Goal: Information Seeking & Learning: Learn about a topic

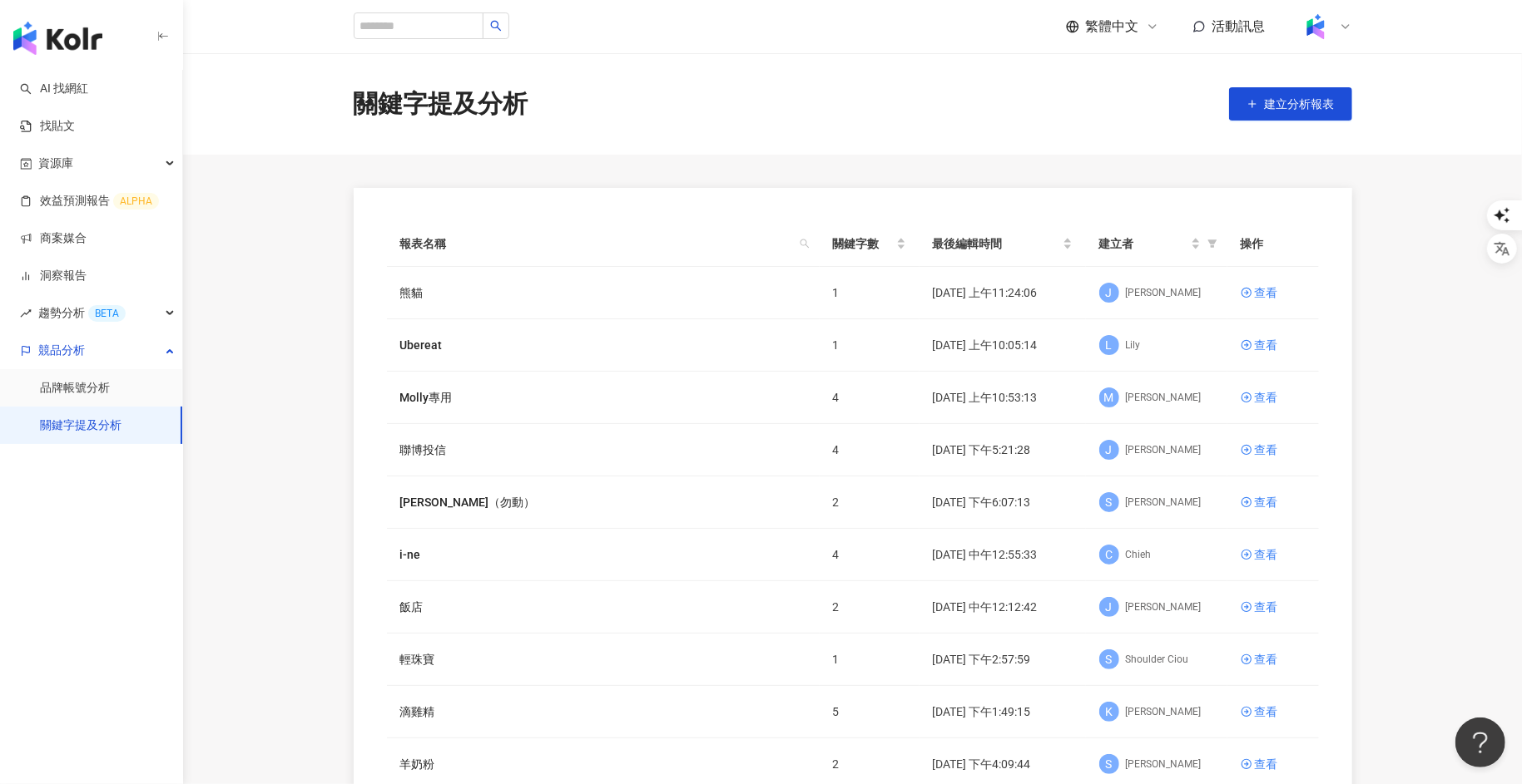
click at [1341, 23] on icon at bounding box center [1345, 27] width 13 height 13
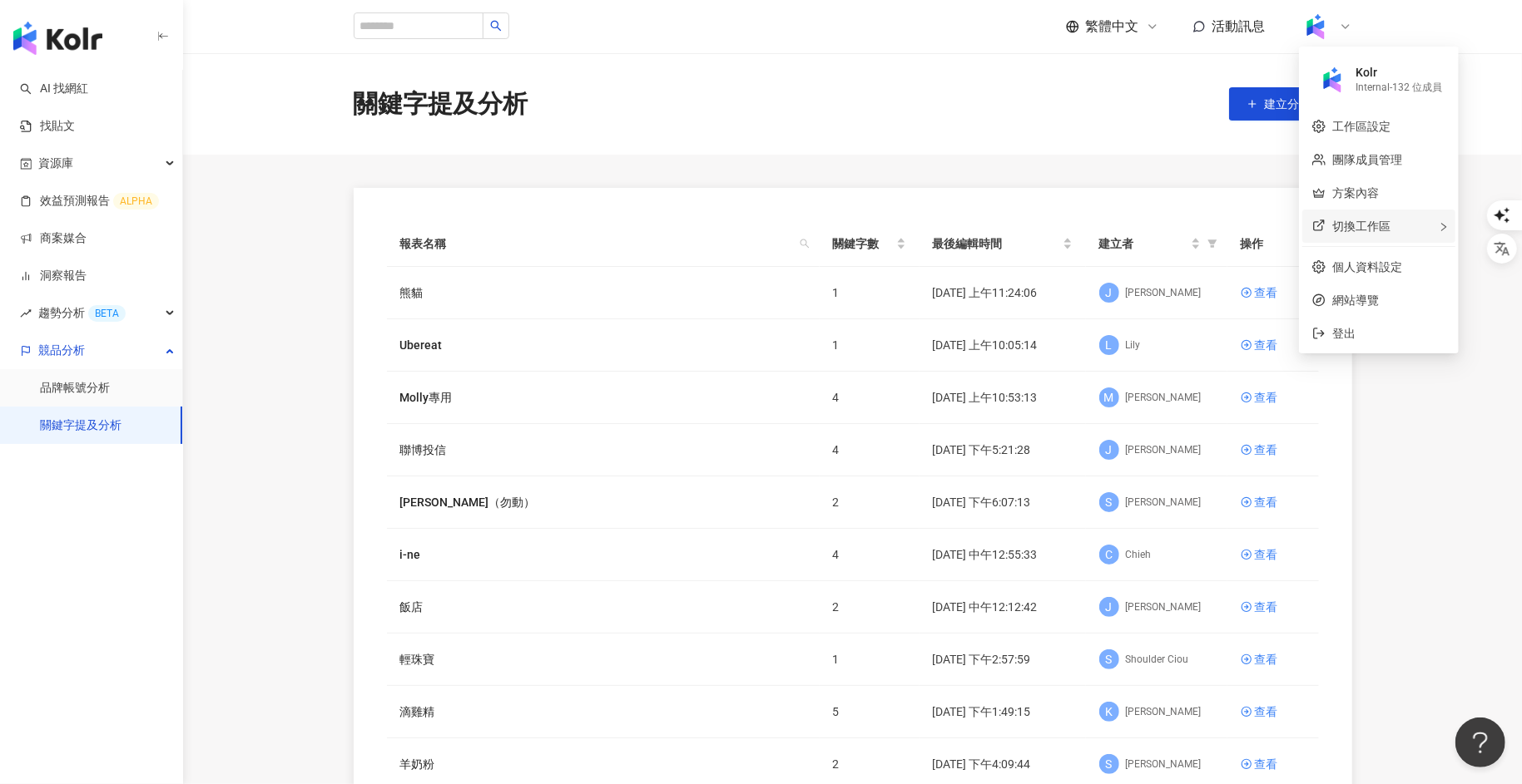
click at [1344, 220] on span "切換工作區" at bounding box center [1362, 226] width 59 height 13
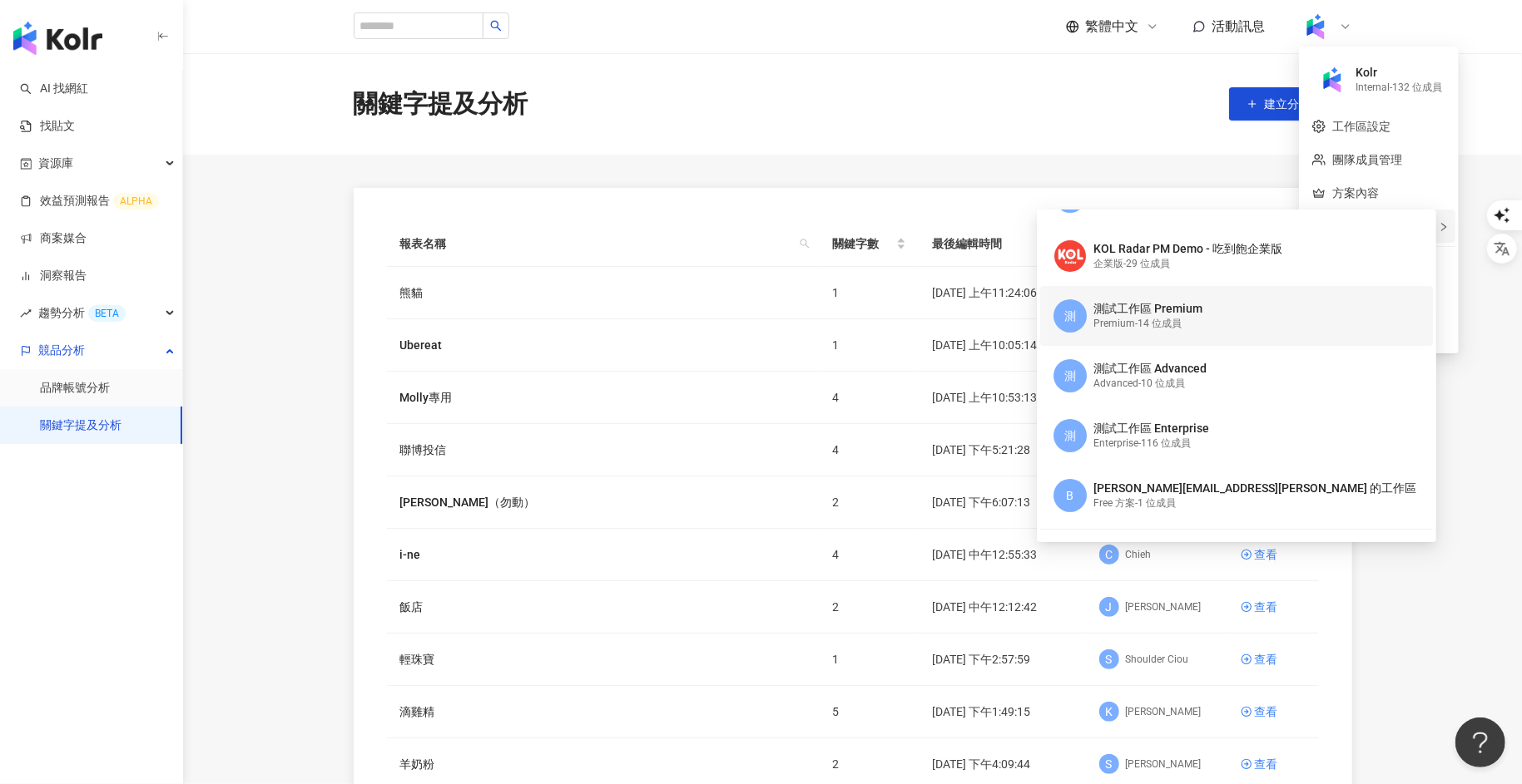
scroll to position [130, 0]
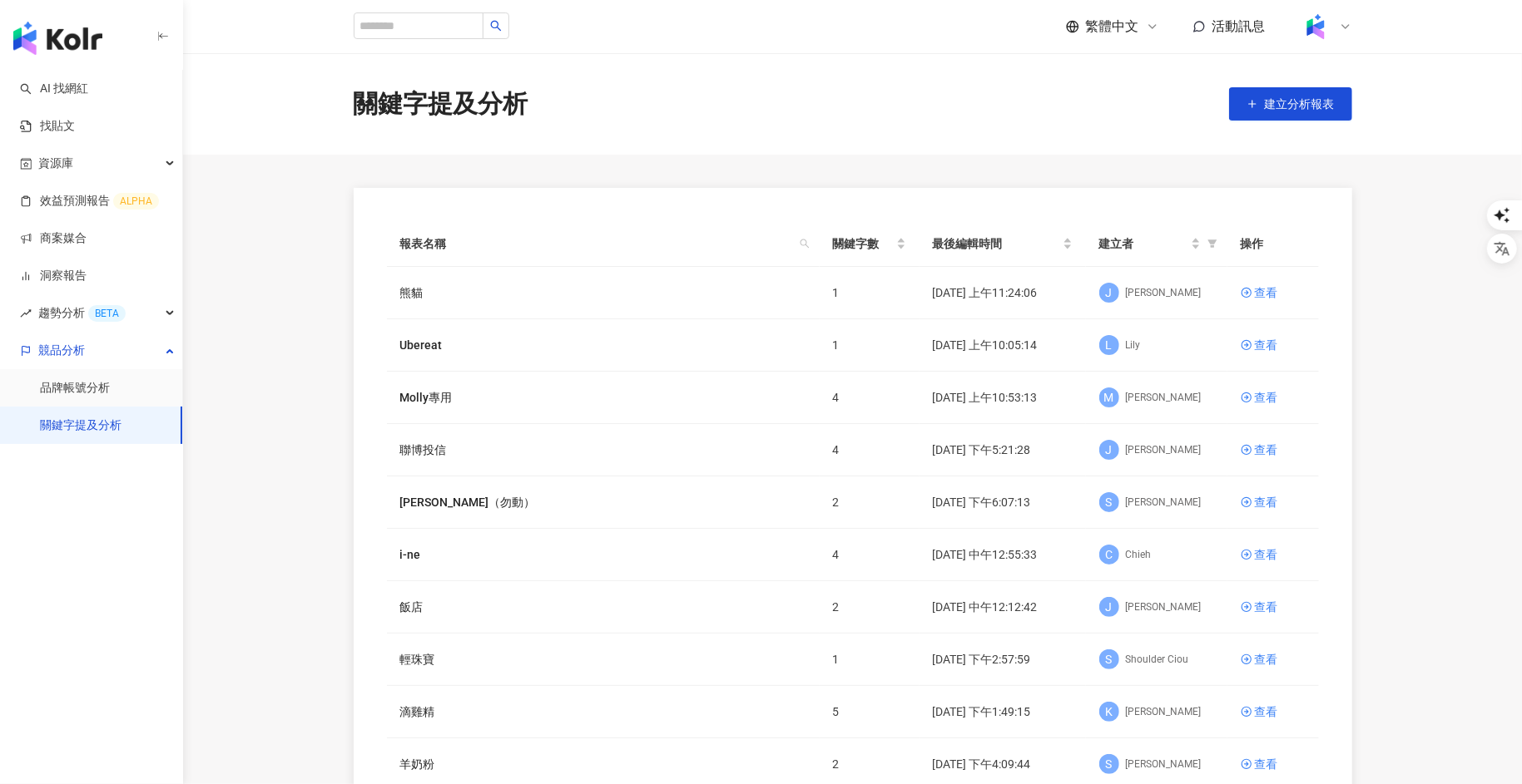
click at [1325, 22] on img at bounding box center [1315, 27] width 32 height 32
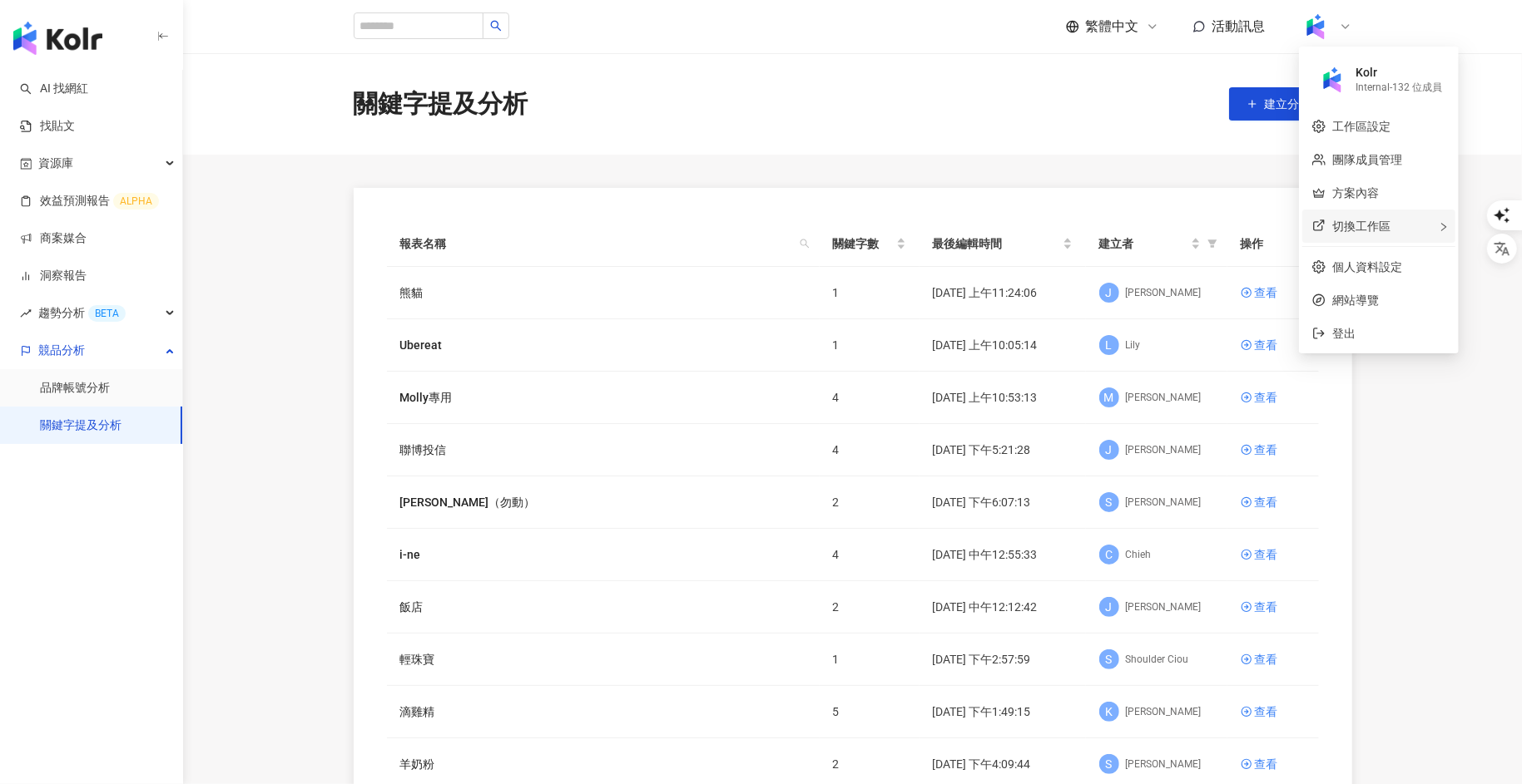
click at [1356, 216] on div "切換工作區" at bounding box center [1378, 227] width 153 height 34
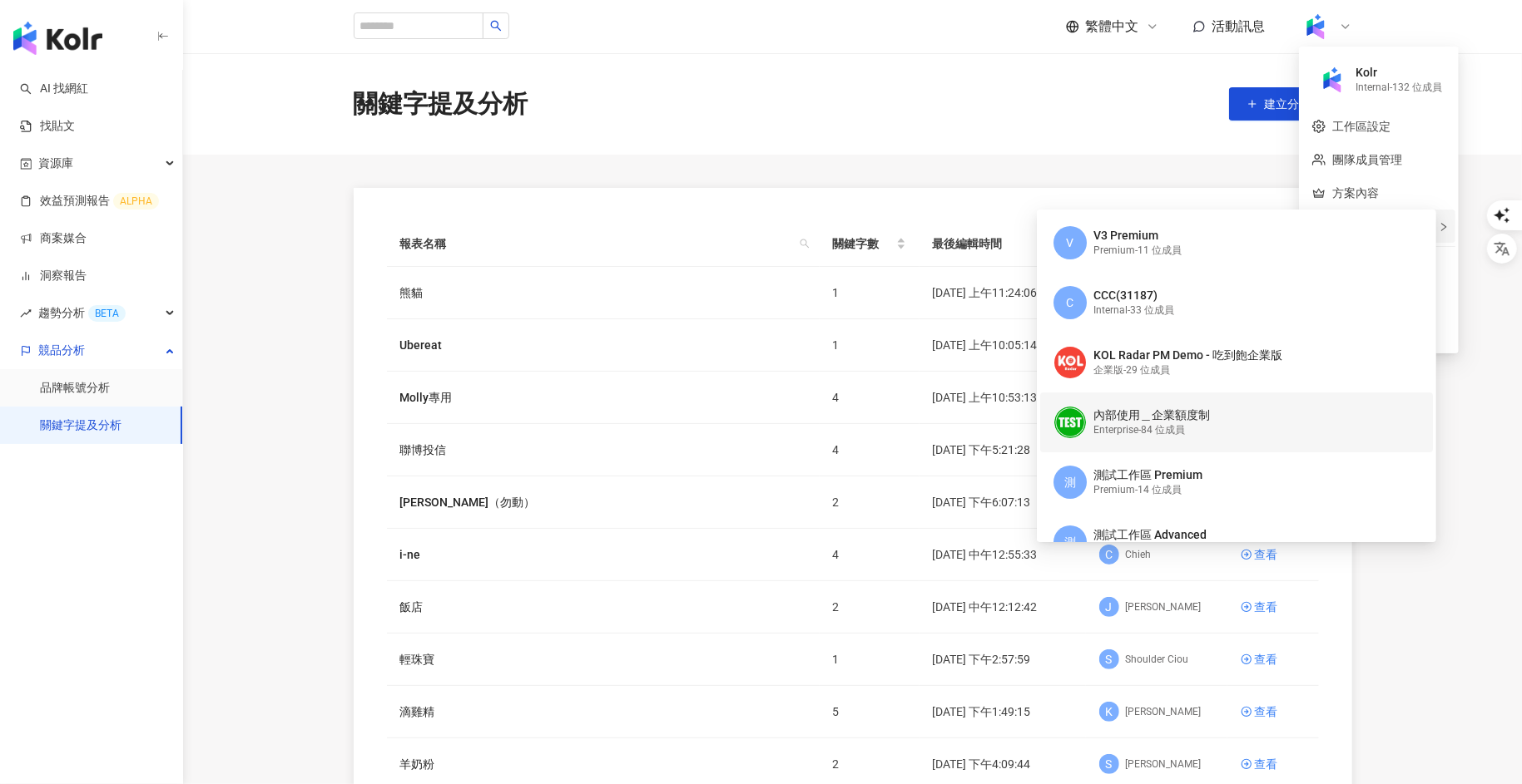
click at [1163, 406] on div "內部使用＿企業額度制 Enterprise - 84 位成員" at bounding box center [1151, 423] width 116 height 34
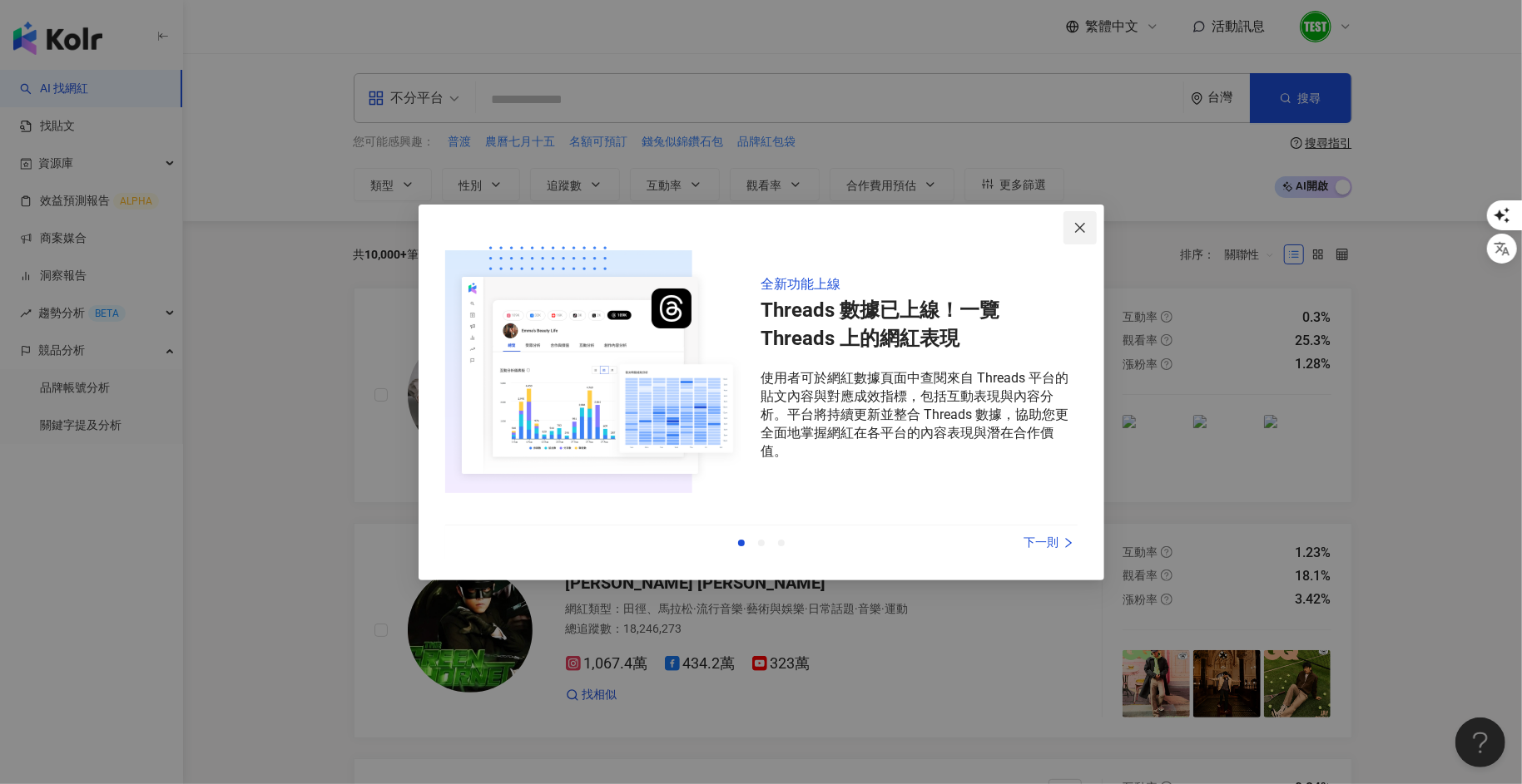
click at [1082, 236] on button "Close" at bounding box center [1081, 228] width 34 height 34
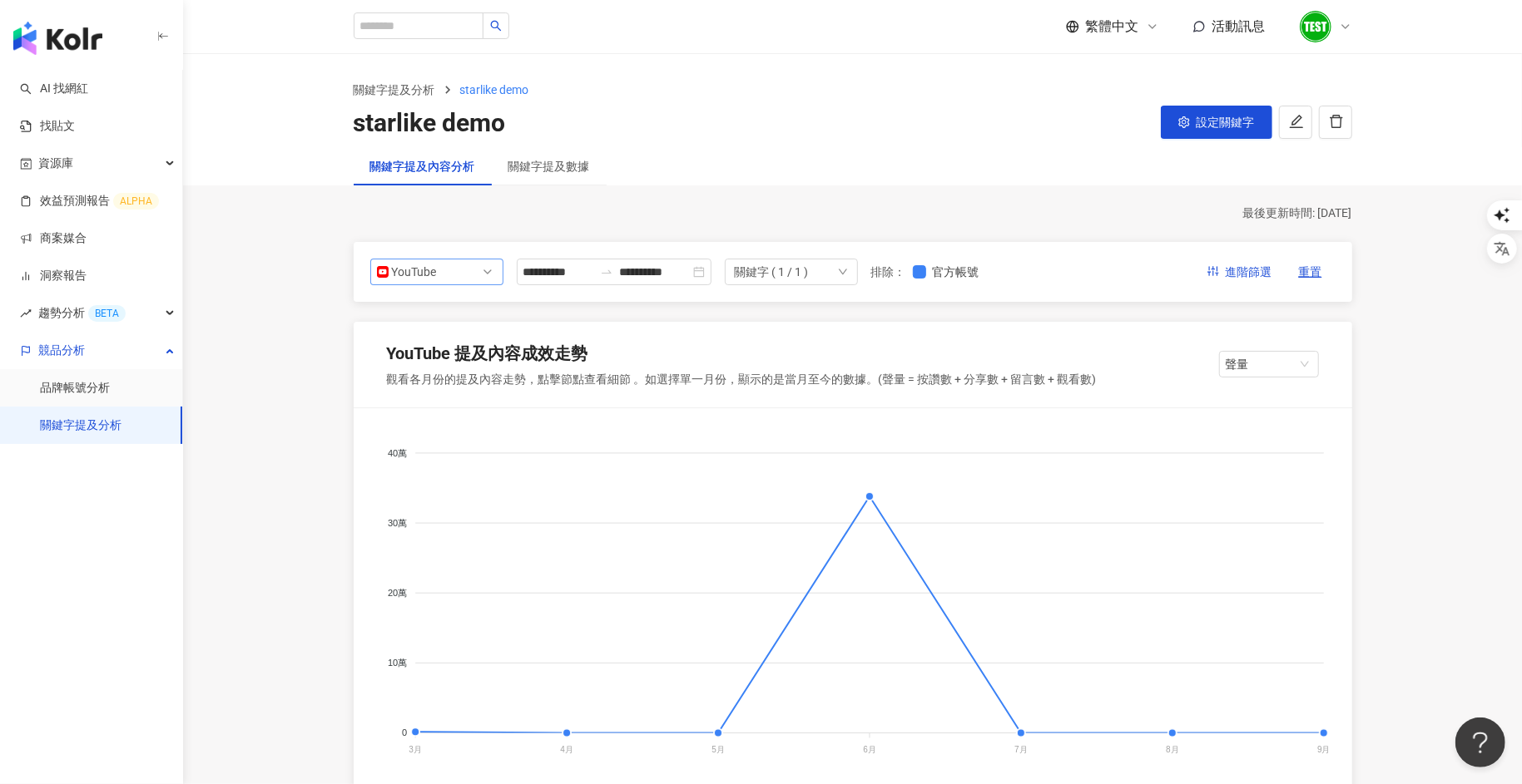
click at [469, 265] on span "YouTube" at bounding box center [436, 272] width 120 height 25
click at [448, 312] on div "Instagram" at bounding box center [425, 310] width 54 height 19
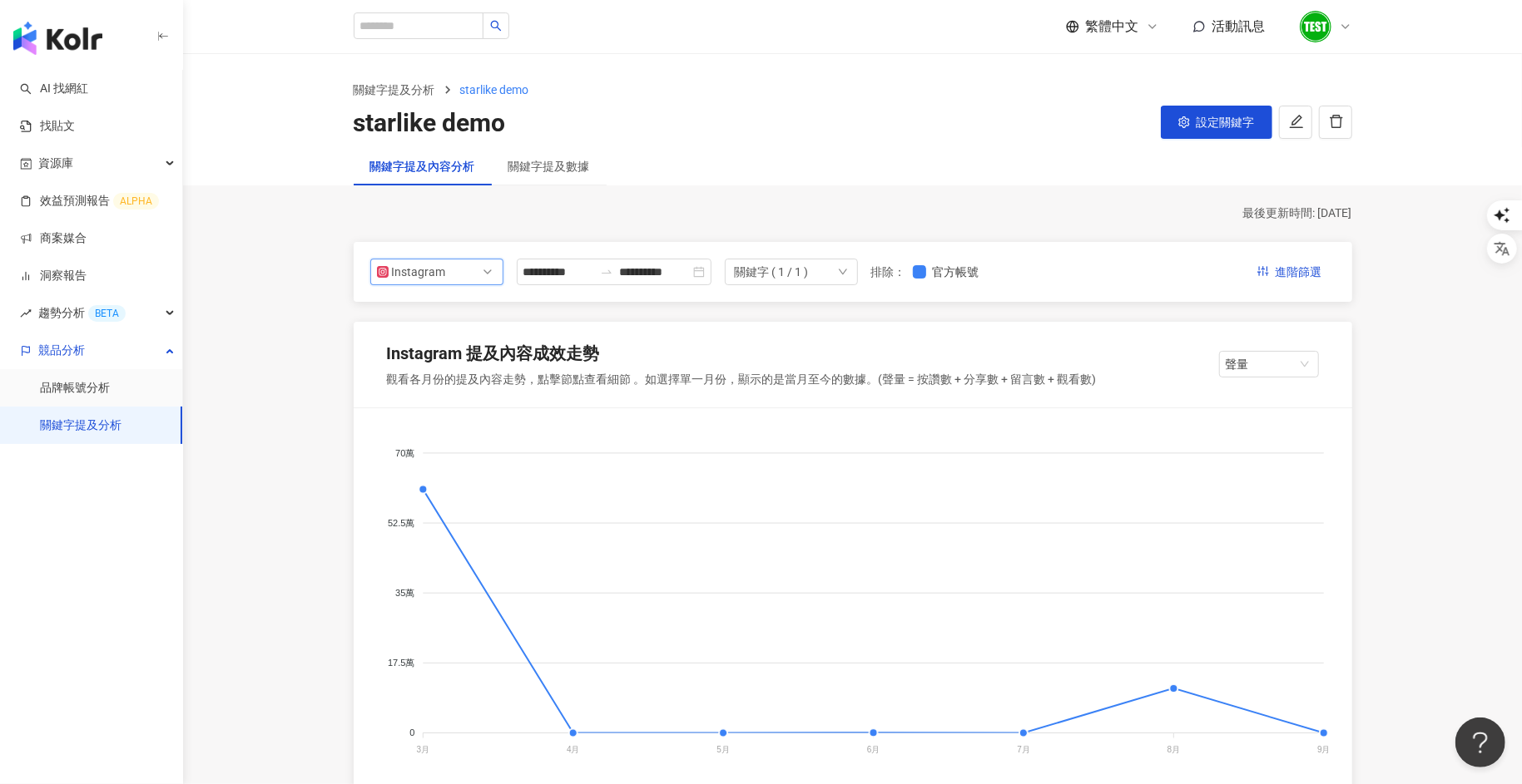
click at [453, 268] on span "Instagram" at bounding box center [436, 272] width 120 height 25
click at [439, 364] on div "YouTube" at bounding box center [425, 367] width 54 height 19
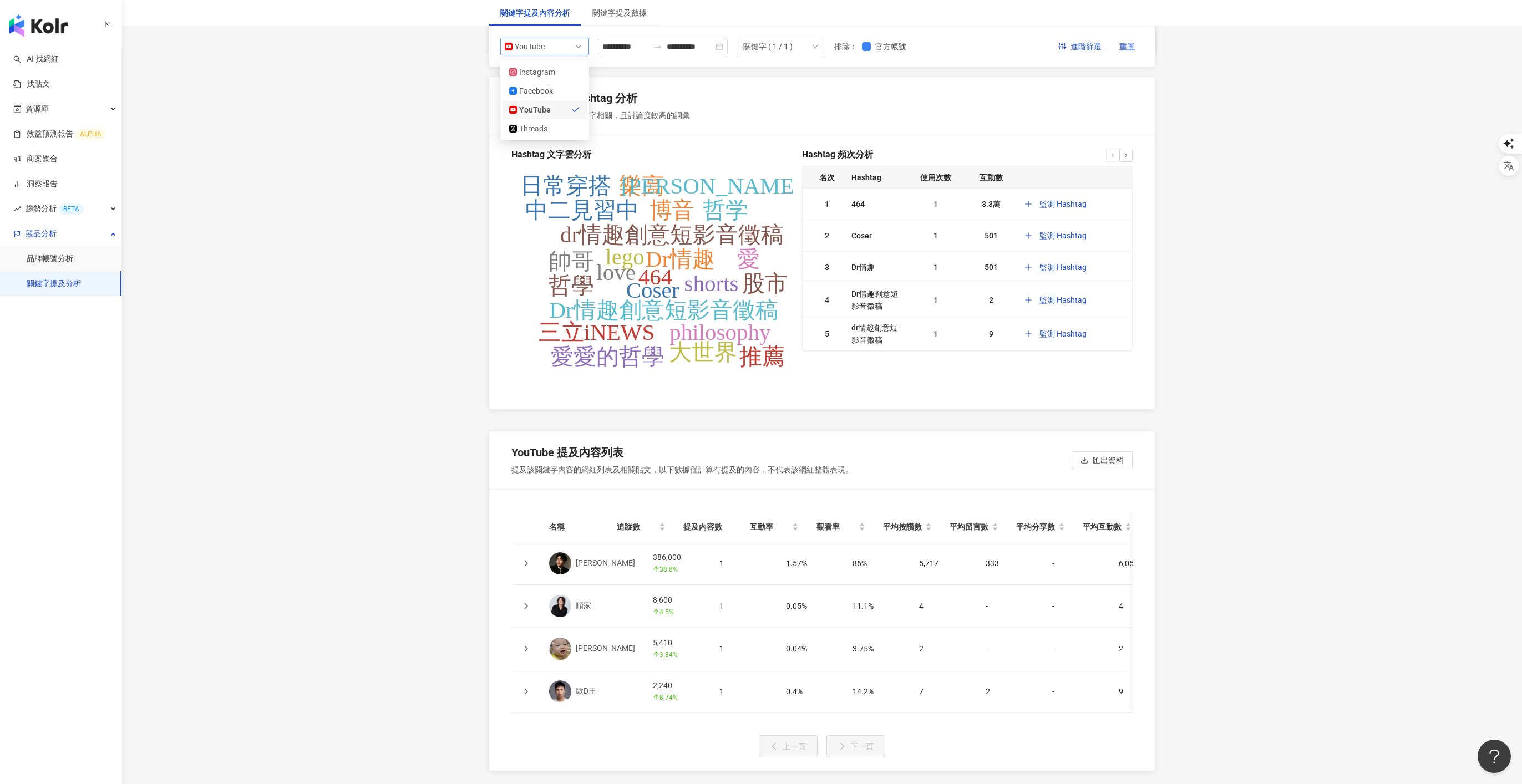
scroll to position [2066, 0]
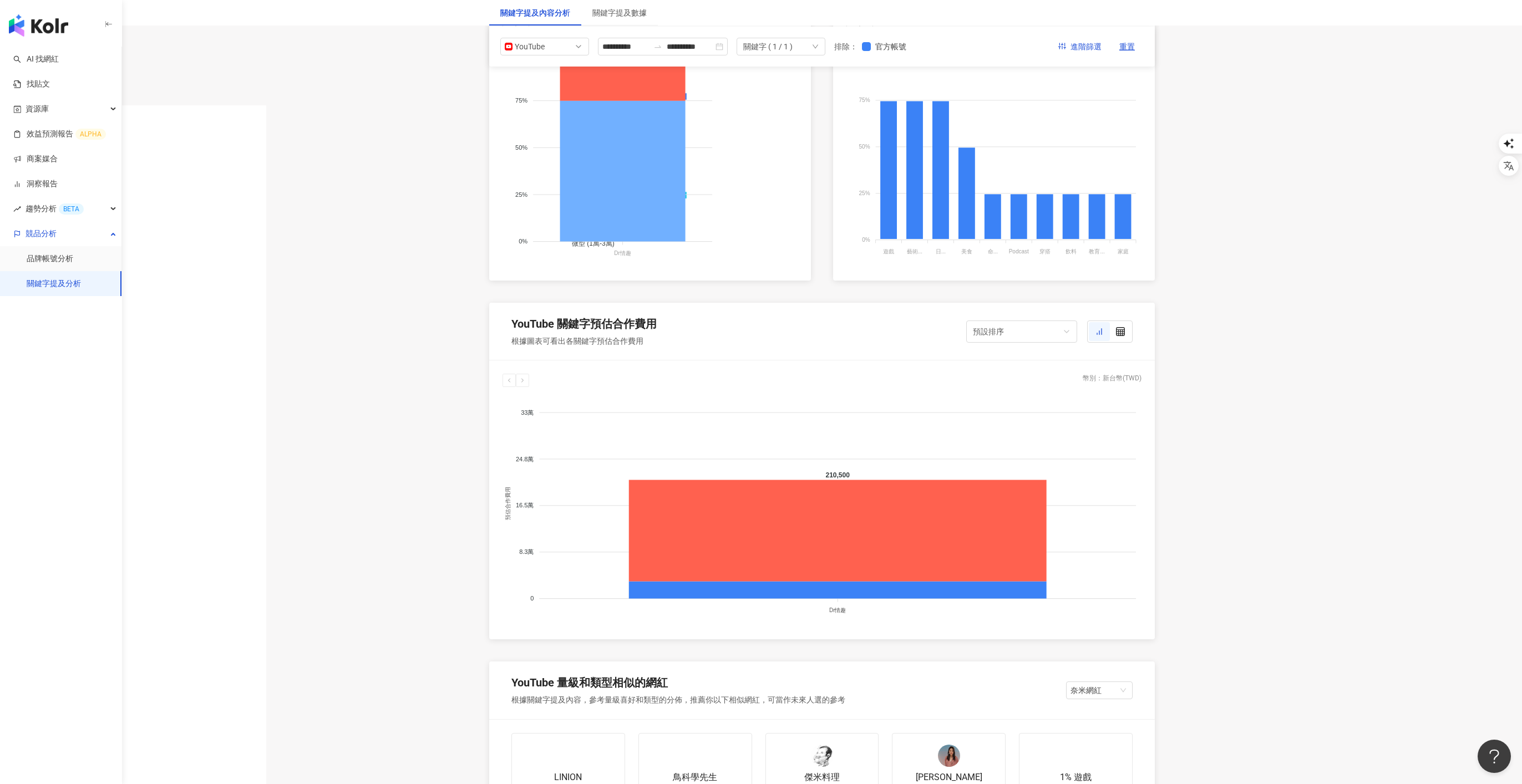
scroll to position [0, 0]
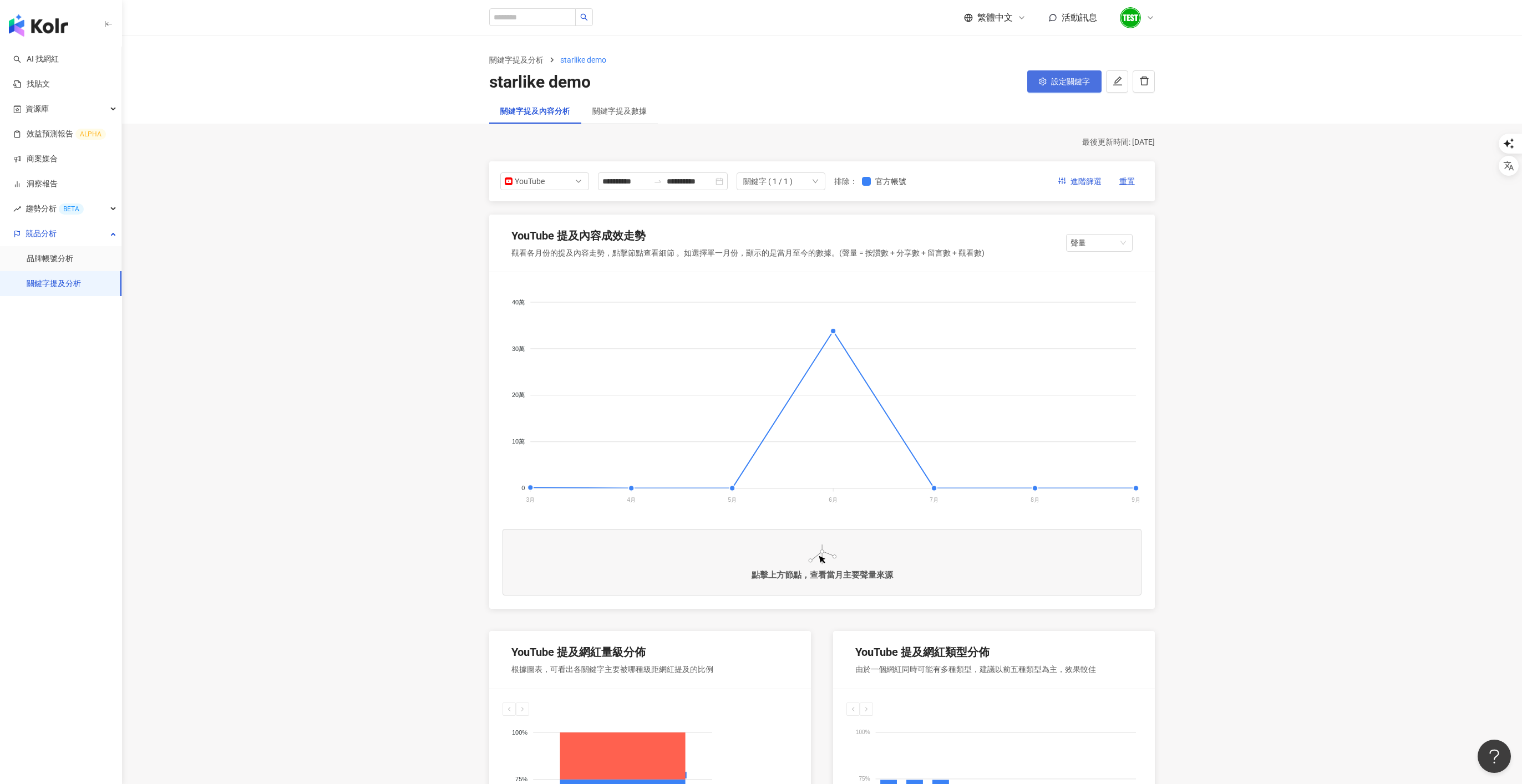
click at [1014, 80] on span "設定關鍵字" at bounding box center [1071, 81] width 39 height 9
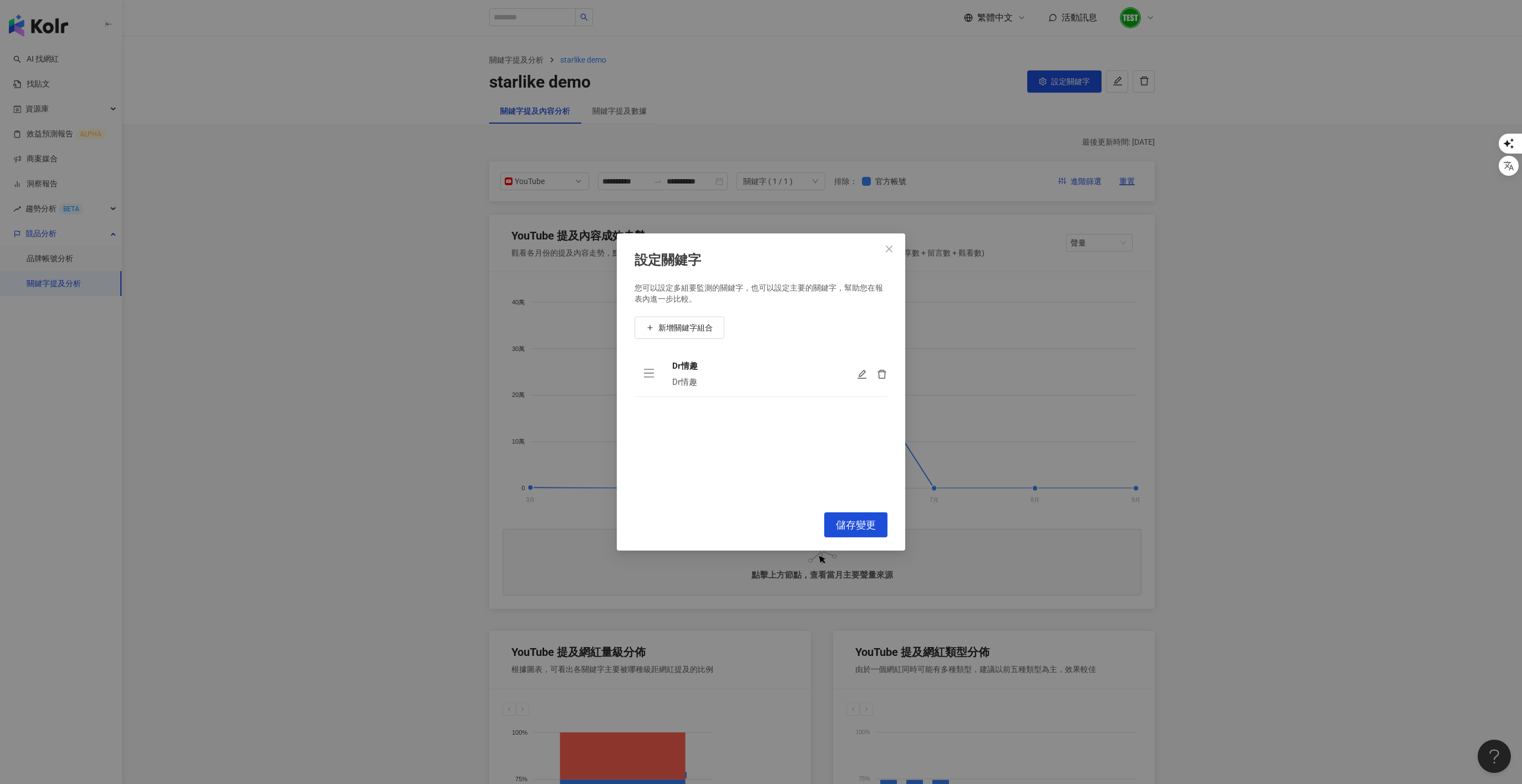
click at [1014, 336] on div "設定關鍵字 您可以設定多組要監測的關鍵字，也可以設定主要的關鍵字，幫助您在報表內進一步比較。 新增關鍵字組合 Dr情趣 Dr情趣 To pick up a d…" at bounding box center [761, 392] width 1522 height 784
click at [890, 250] on icon "close" at bounding box center [889, 249] width 6 height 6
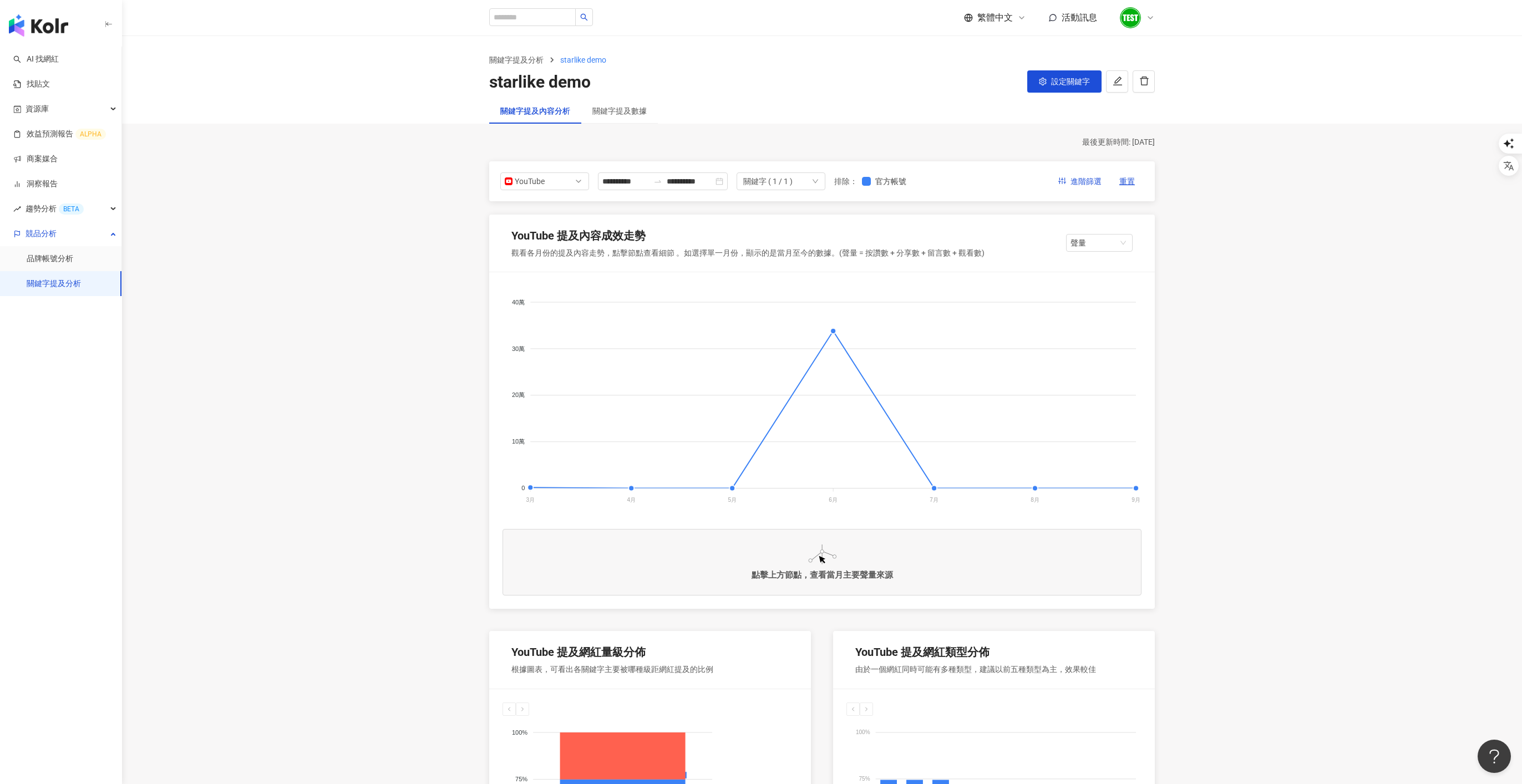
click at [890, 173] on div "**********" at bounding box center [705, 181] width 411 height 18
click at [890, 180] on span "官方帳號" at bounding box center [891, 181] width 40 height 12
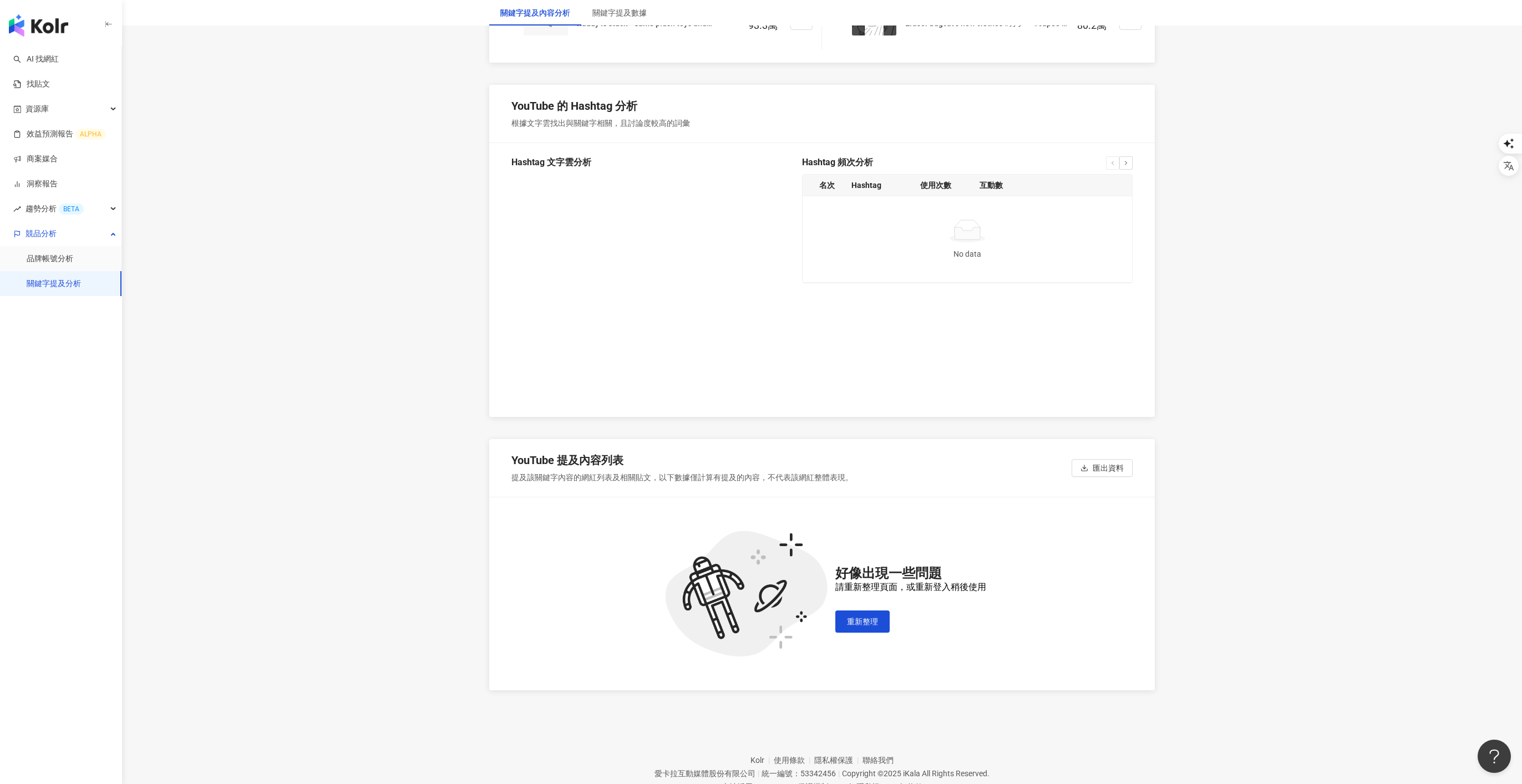
scroll to position [1609, 0]
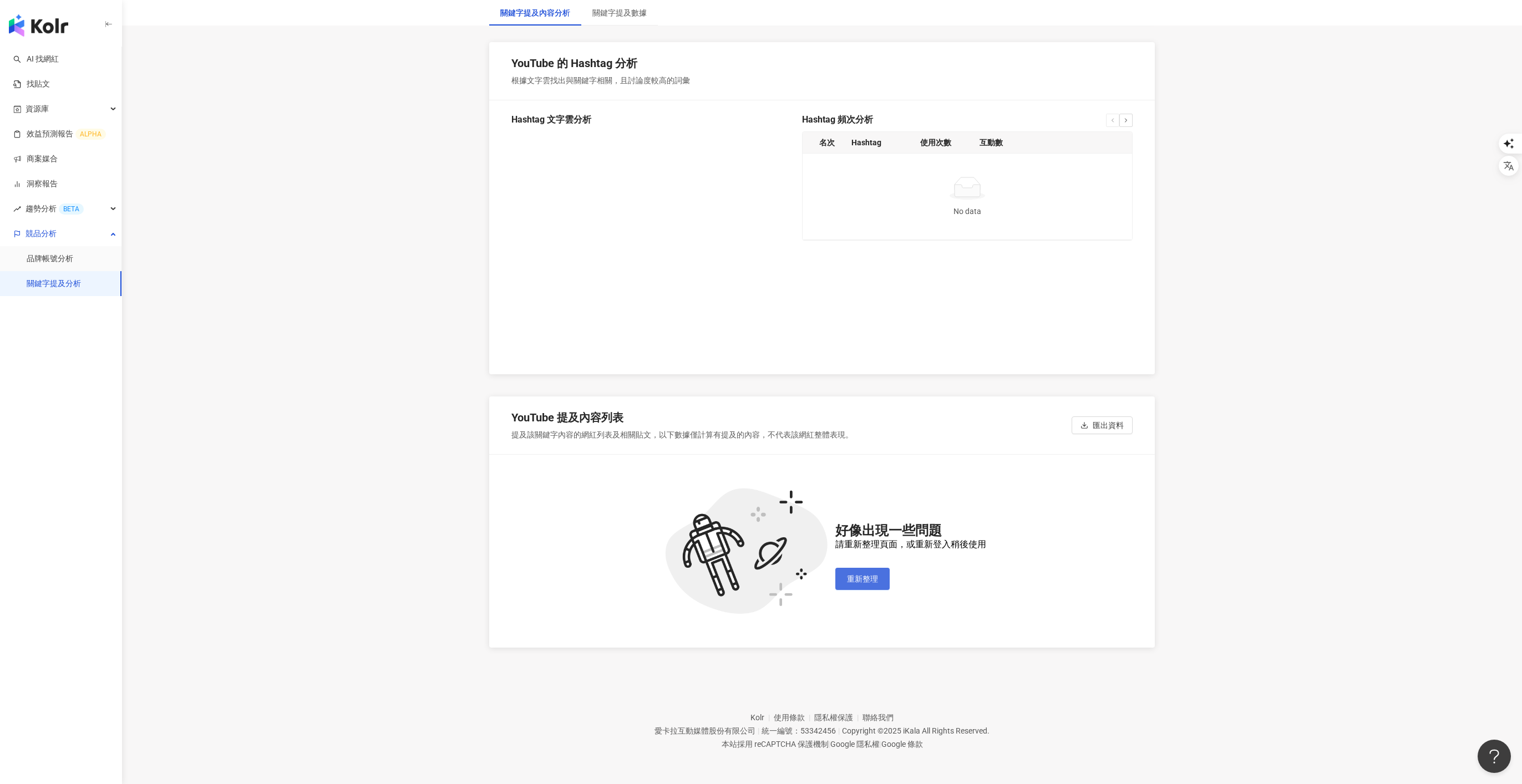
click at [865, 522] on button "重新整理" at bounding box center [863, 579] width 54 height 22
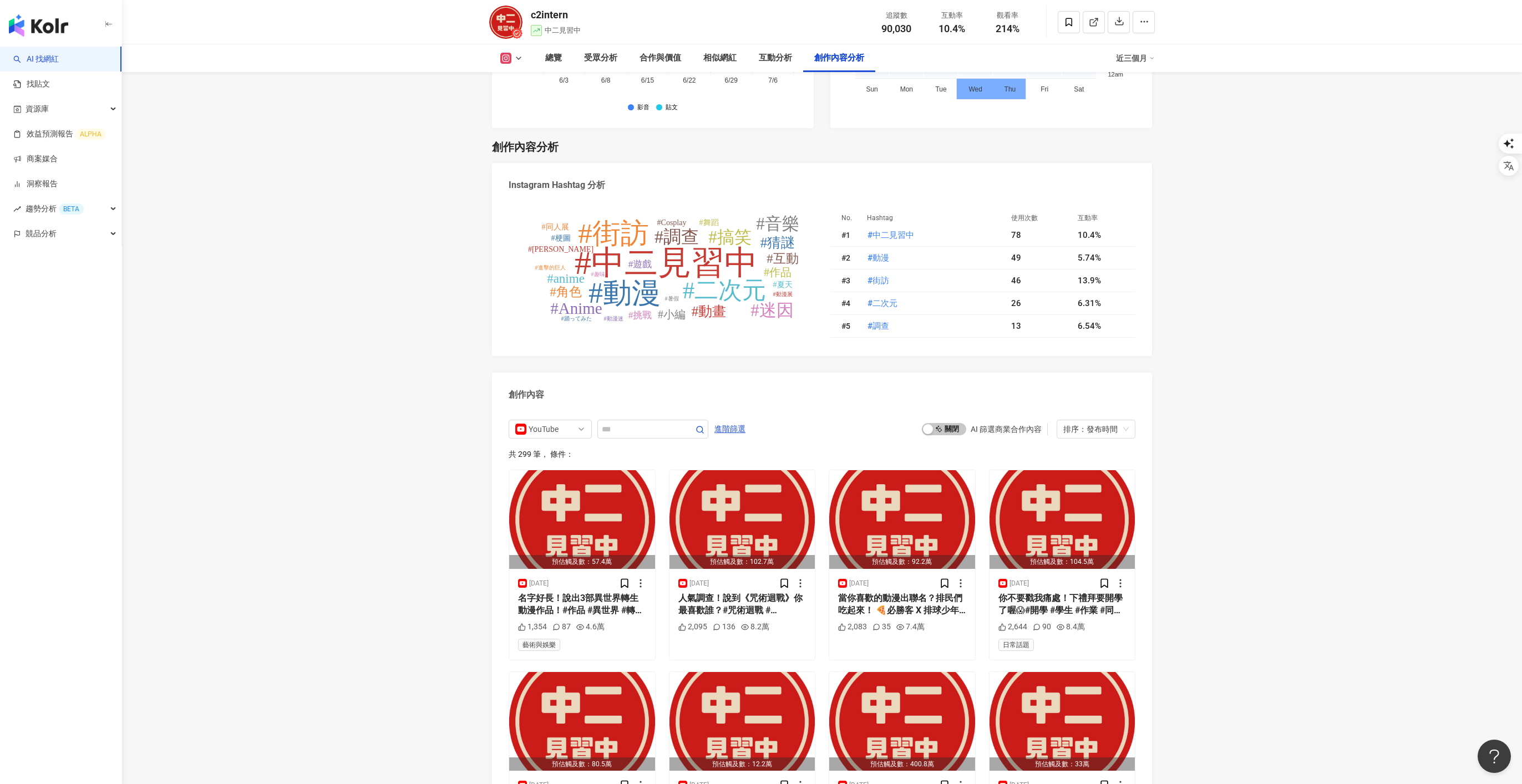
scroll to position [3162, 0]
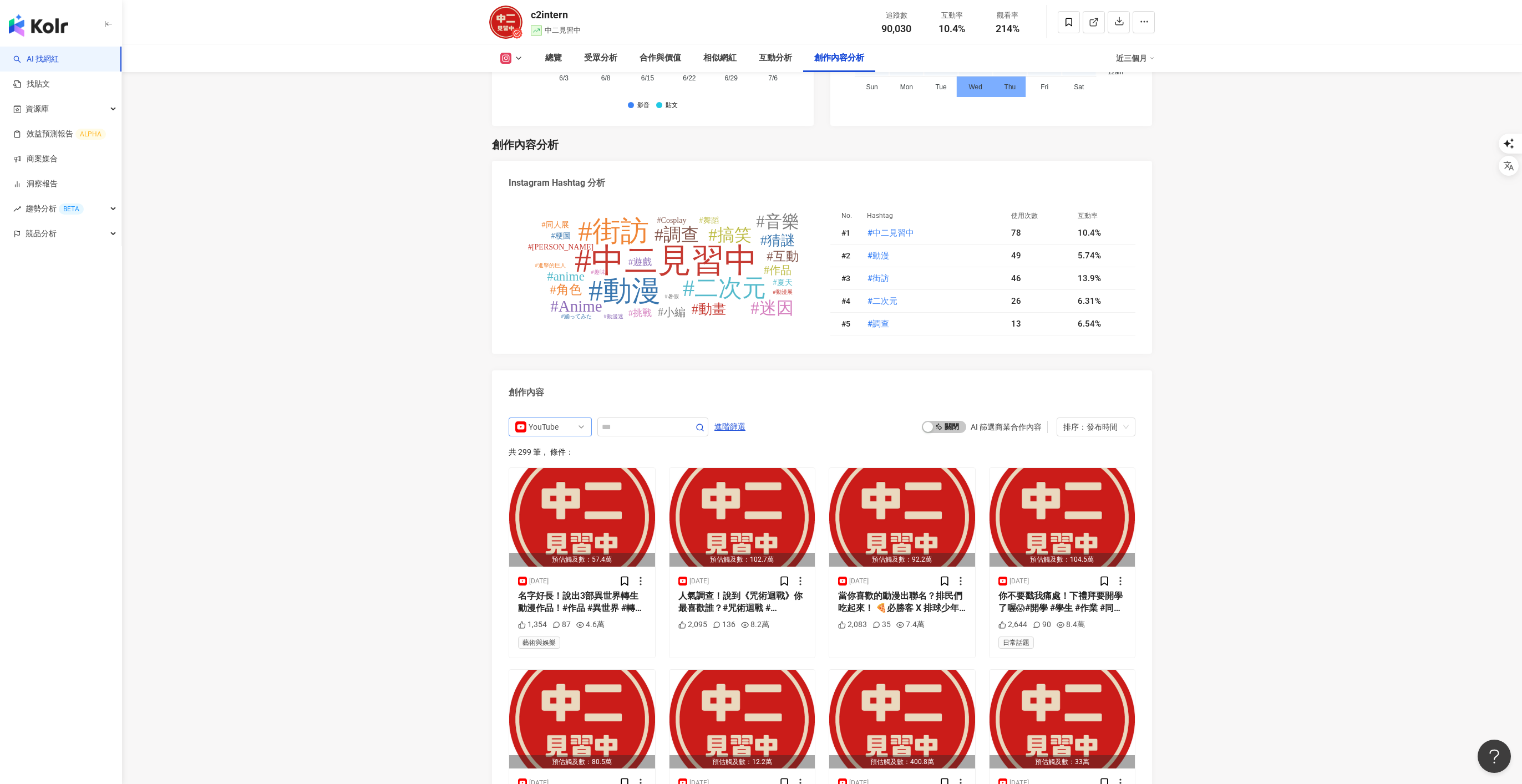
click at [579, 418] on span "YouTube" at bounding box center [550, 427] width 70 height 18
click at [736, 418] on span "進階篩選" at bounding box center [730, 427] width 31 height 18
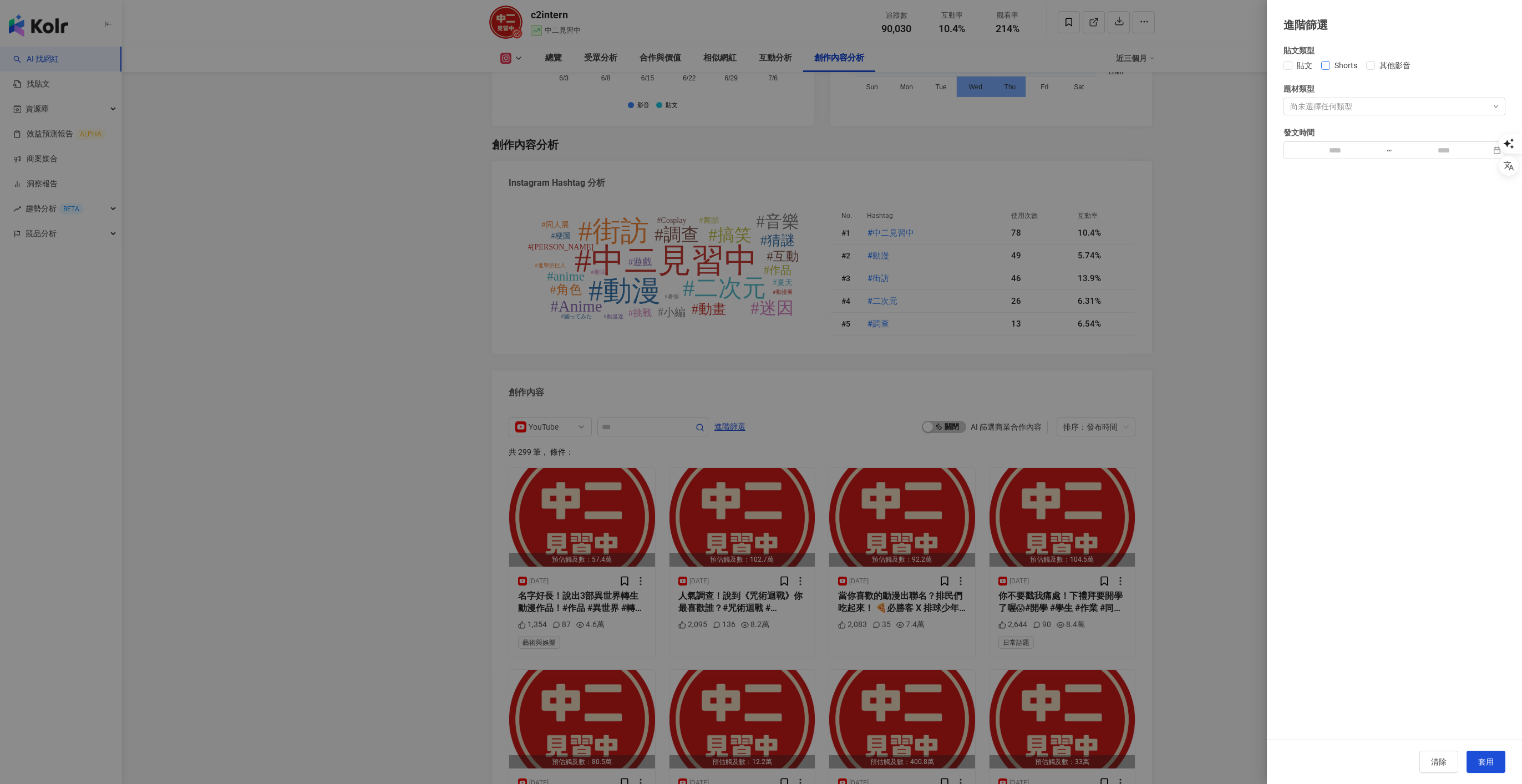
click at [1014, 62] on span "Shorts" at bounding box center [1346, 65] width 32 height 12
click at [1014, 308] on div at bounding box center [761, 392] width 1522 height 784
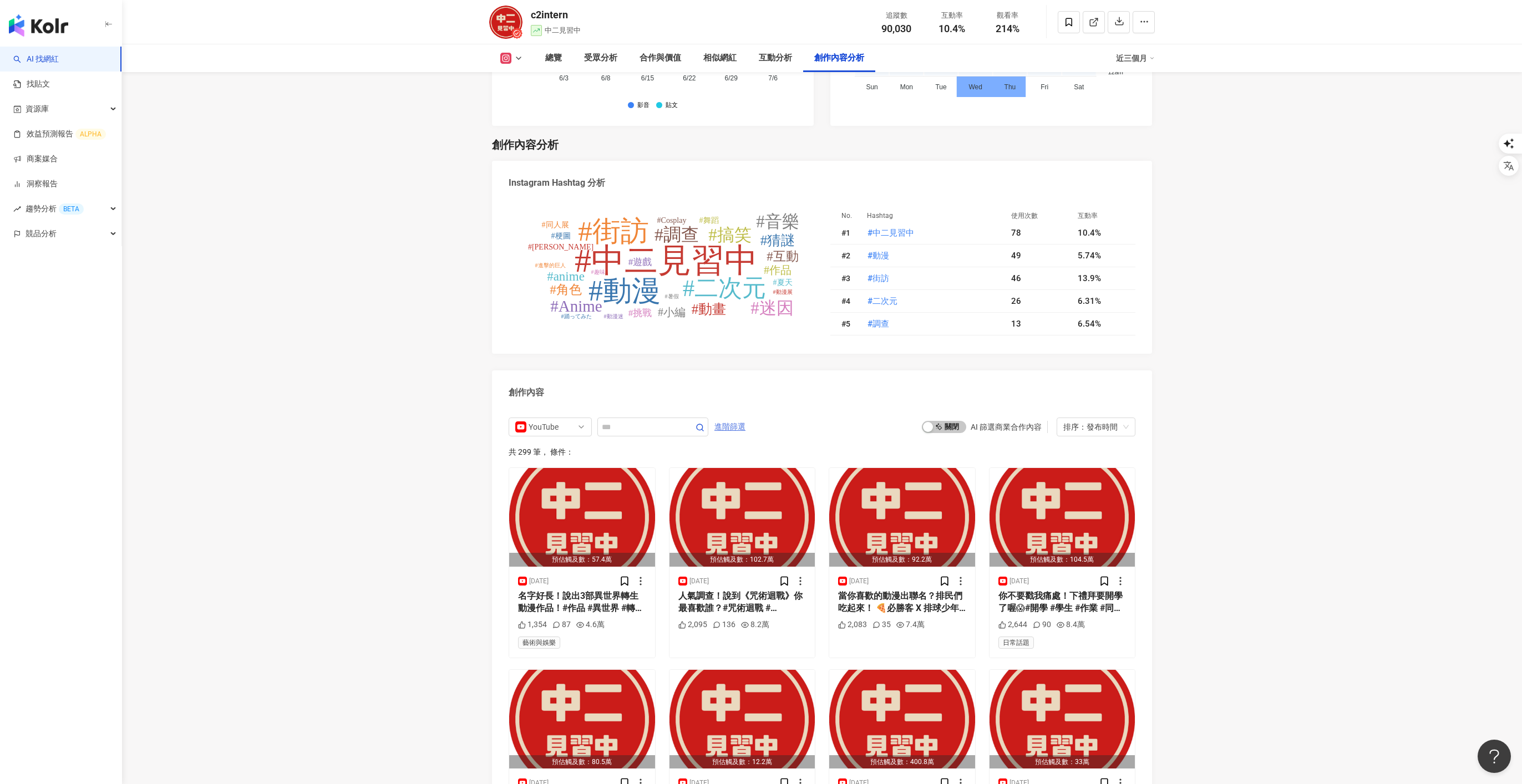
click at [724, 418] on span "進階篩選" at bounding box center [730, 427] width 31 height 18
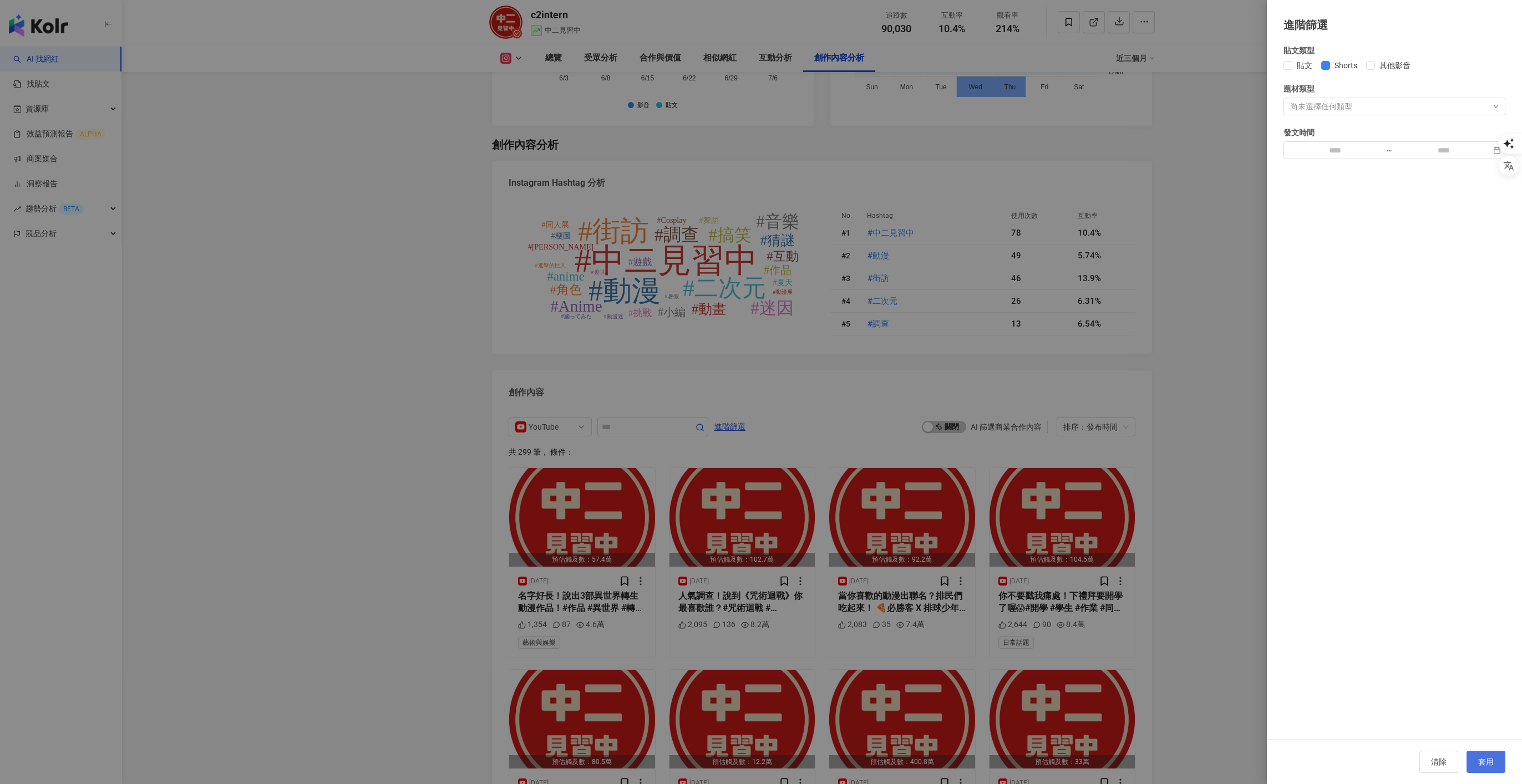
click at [1014, 522] on button "套用" at bounding box center [1486, 762] width 39 height 22
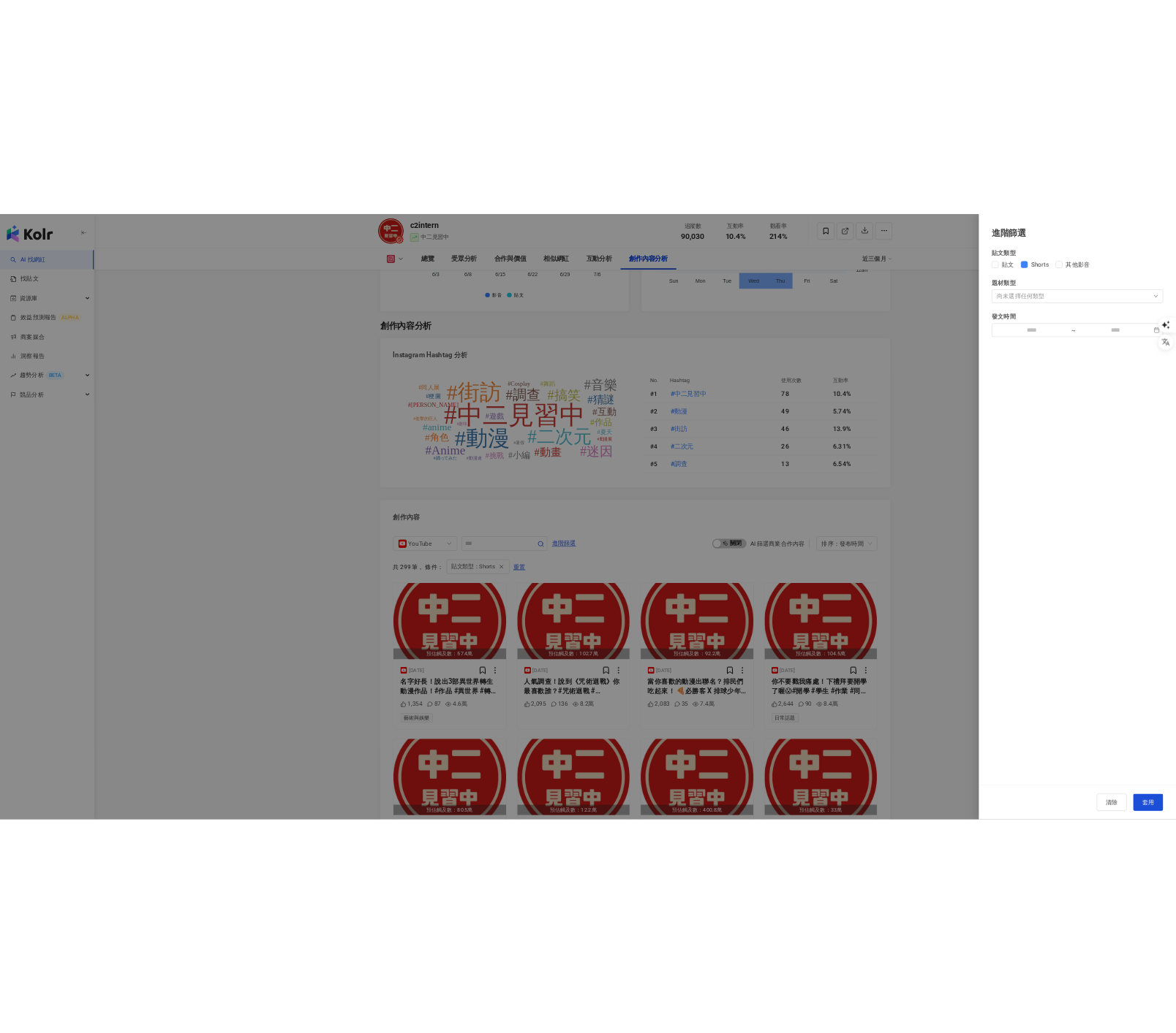
scroll to position [4494, 0]
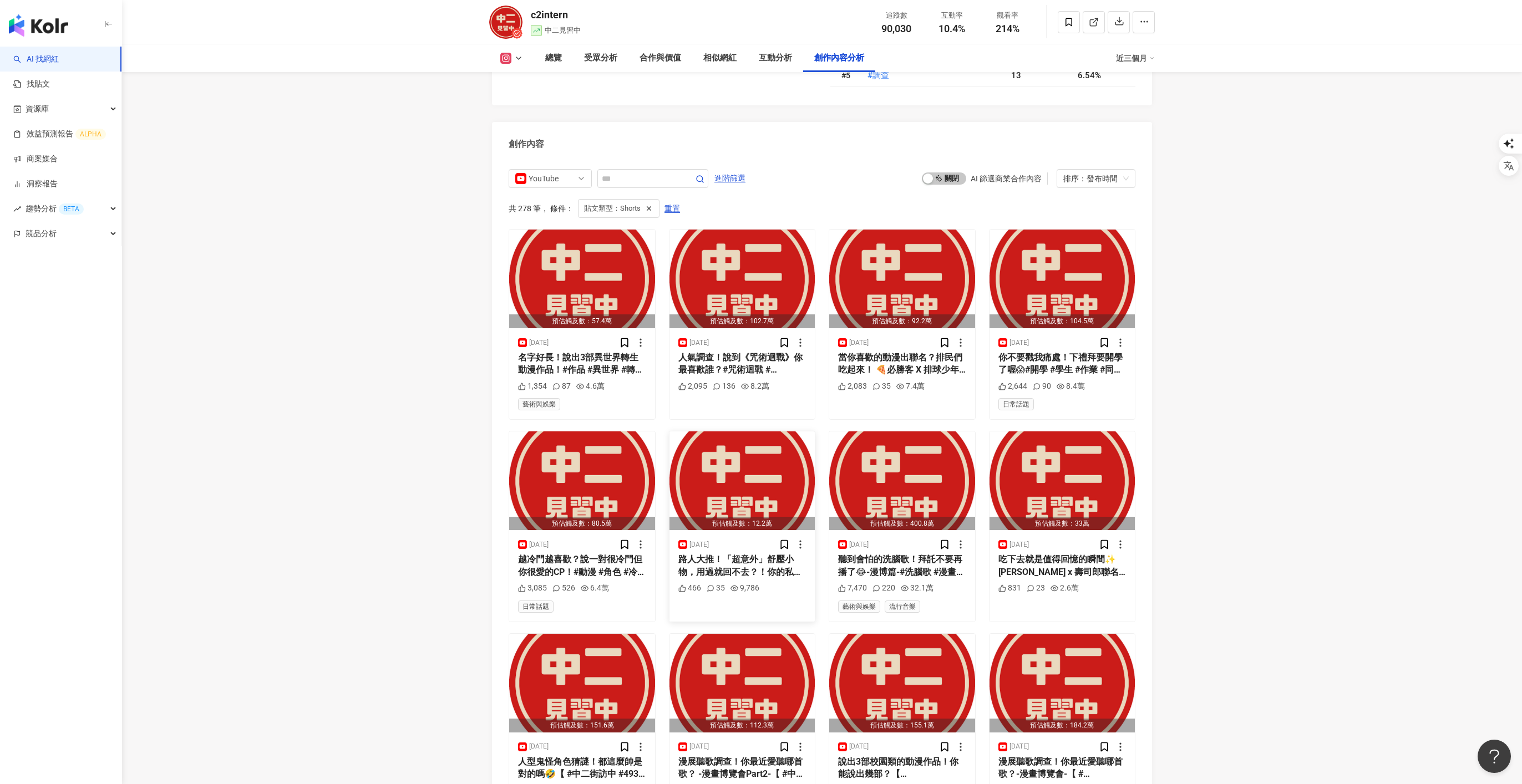
click at [759, 522] on div "路人大推！「超意外」舒壓小物，用過就回不去？！你的私藏療癒小物是什麼呢？ 這裡有一款特別厲害的杯子，能讓你快速充電⚡️ R-20原廠日本對子[PERSON_N…" at bounding box center [742, 566] width 128 height 25
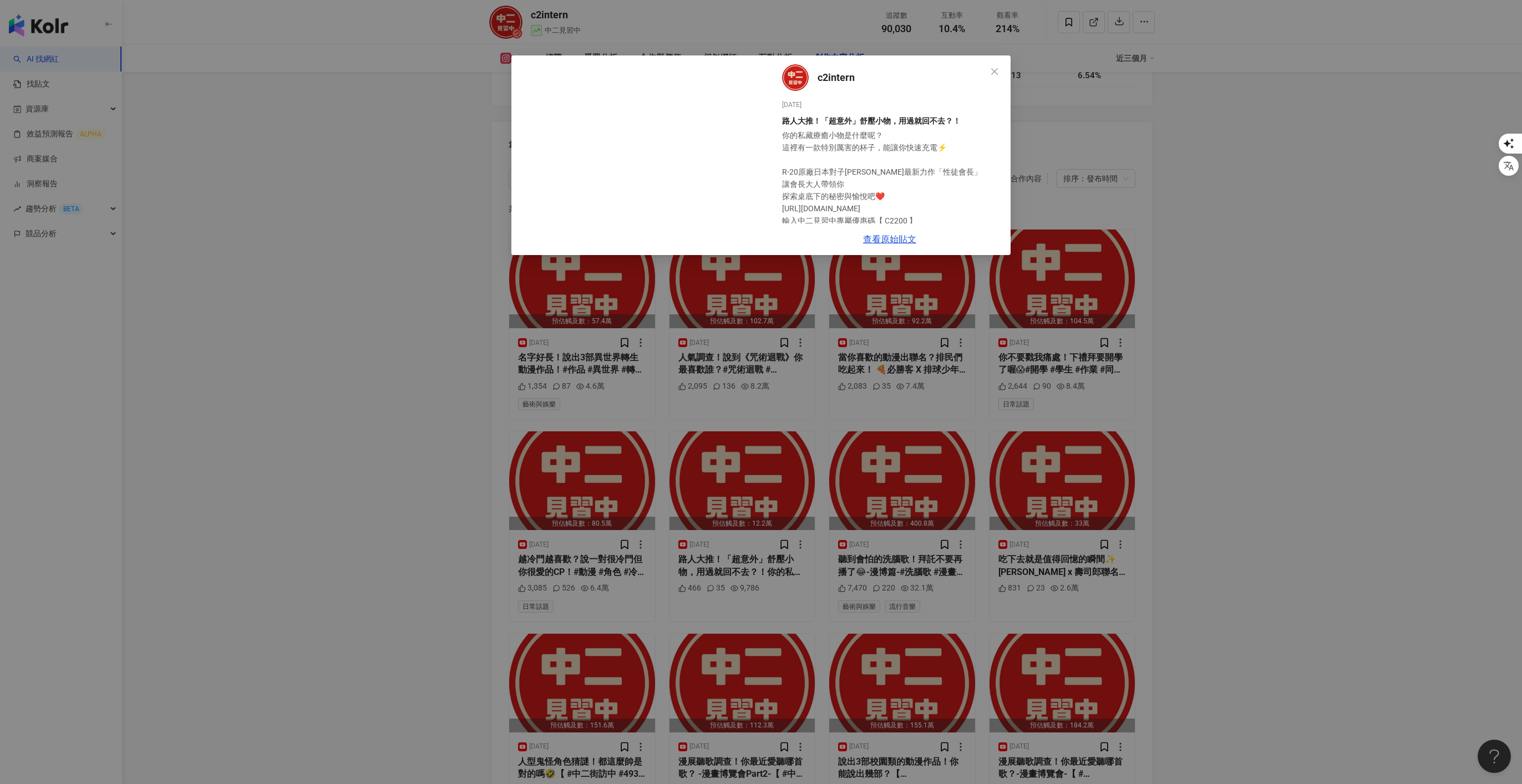
click at [747, 521] on div "c2intern 2025/8/23 路人大推！「超意外」舒壓小物，用過就回不去？！ 你的私藏療癒小物是什麼呢？ 這裡有一款特別厲害的杯子，能讓你快速充電⚡️…" at bounding box center [761, 392] width 1522 height 784
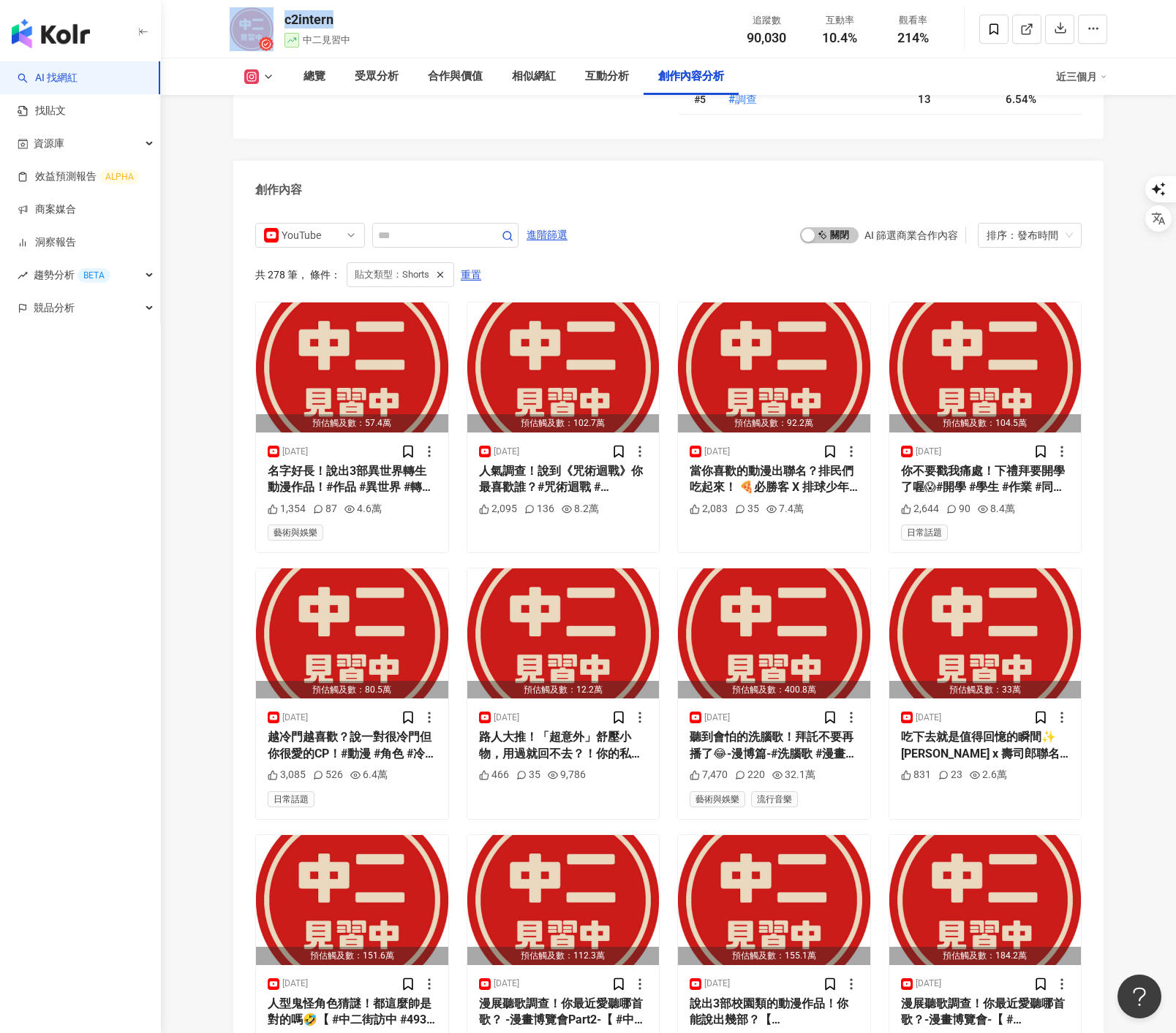
drag, startPoint x: 352, startPoint y: 23, endPoint x: 279, endPoint y: 21, distance: 73.0
click at [279, 21] on div "c2intern 中二見習中 追蹤數 90,030 互動率 10.4% 觀看率 214%" at bounding box center [668, 29] width 936 height 58
copy div "c2intern"
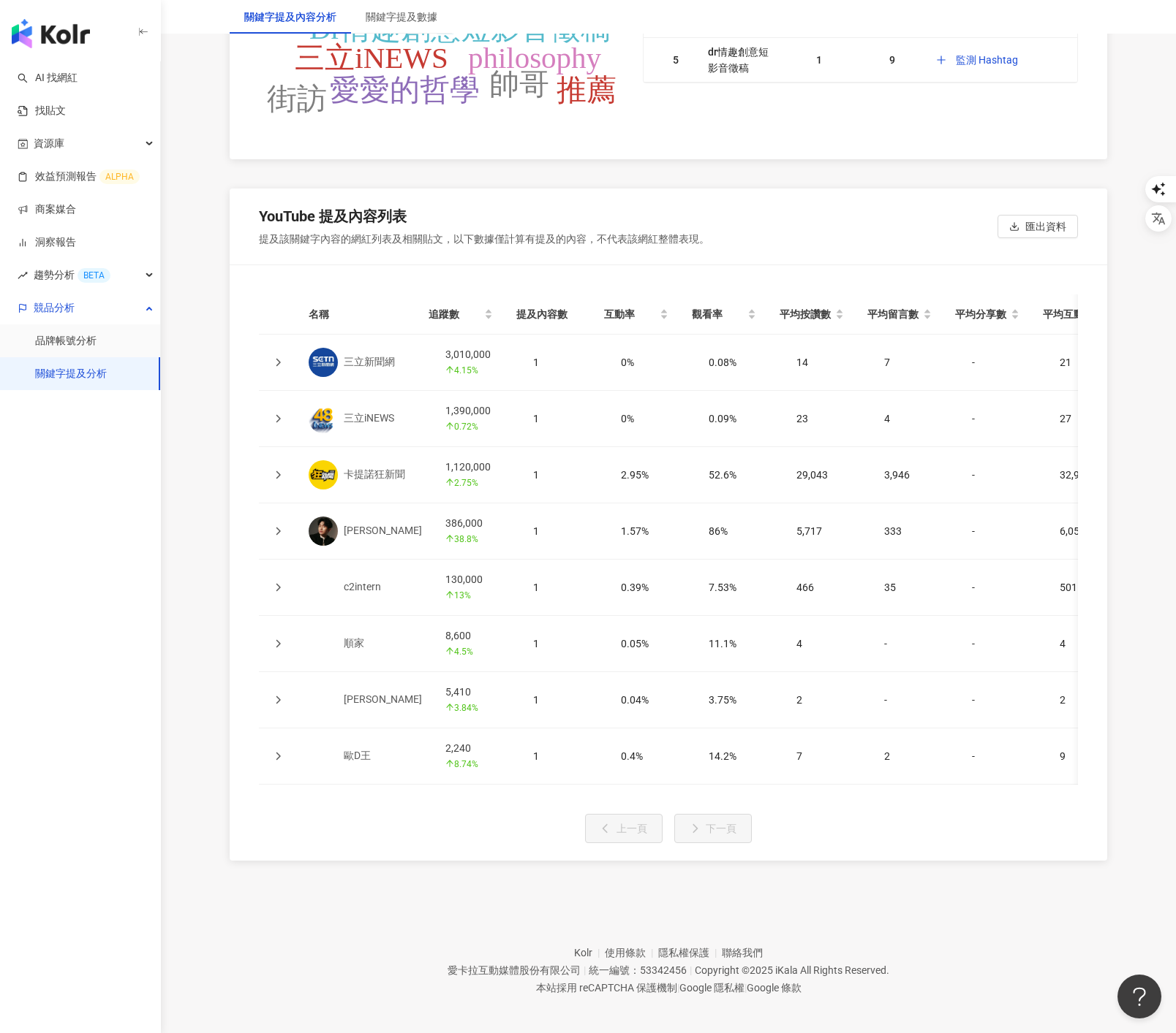
scroll to position [3117, 0]
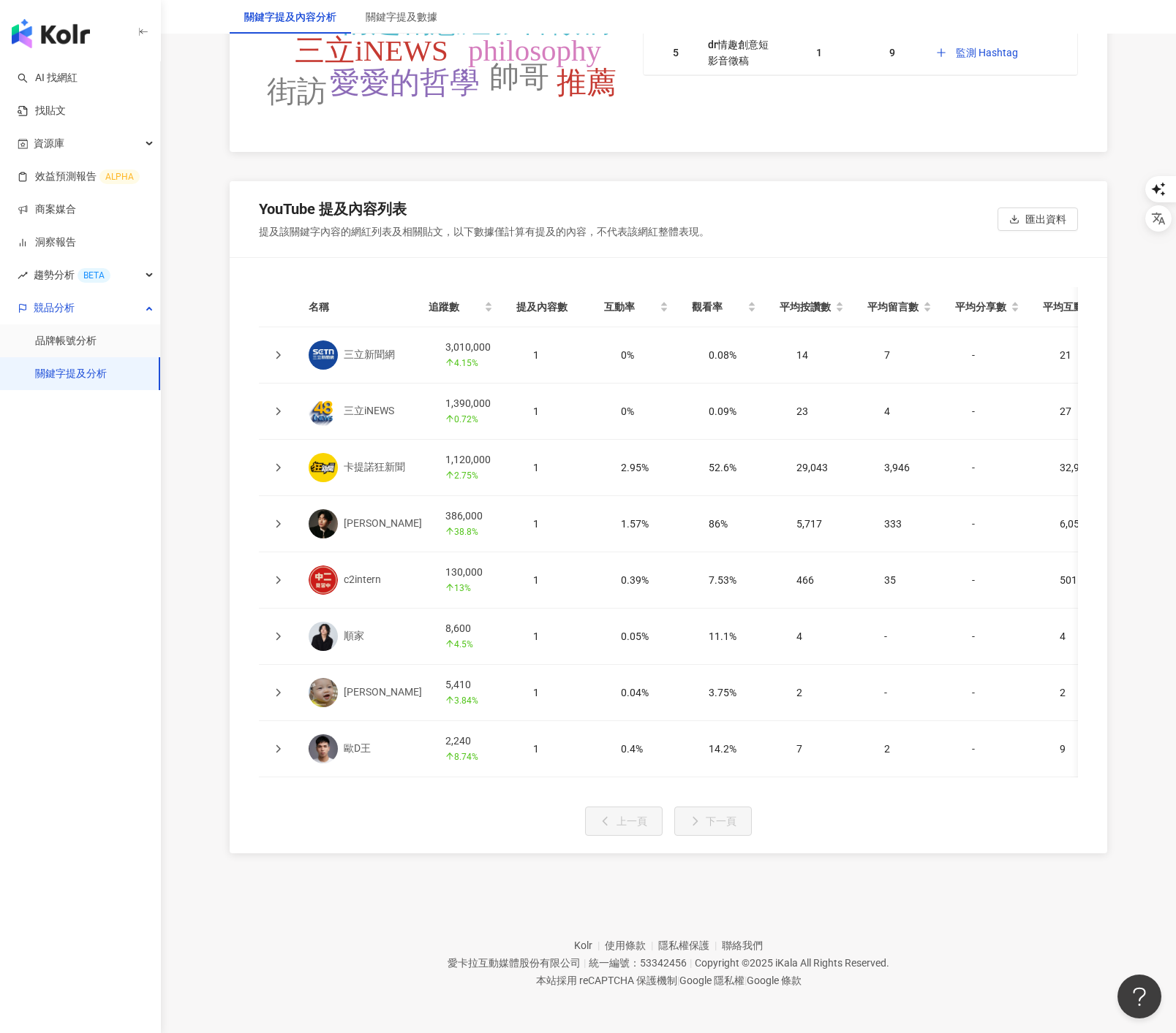
click at [575, 260] on div "名稱 追蹤數 提及內容數 互動率 觀看率 平均按讚數 平均留言數 平均分享數 平均互動數 平均觀看數 操作 三立新聞網 3,010,000 4.15% 1 0…" at bounding box center [668, 555] width 878 height 596
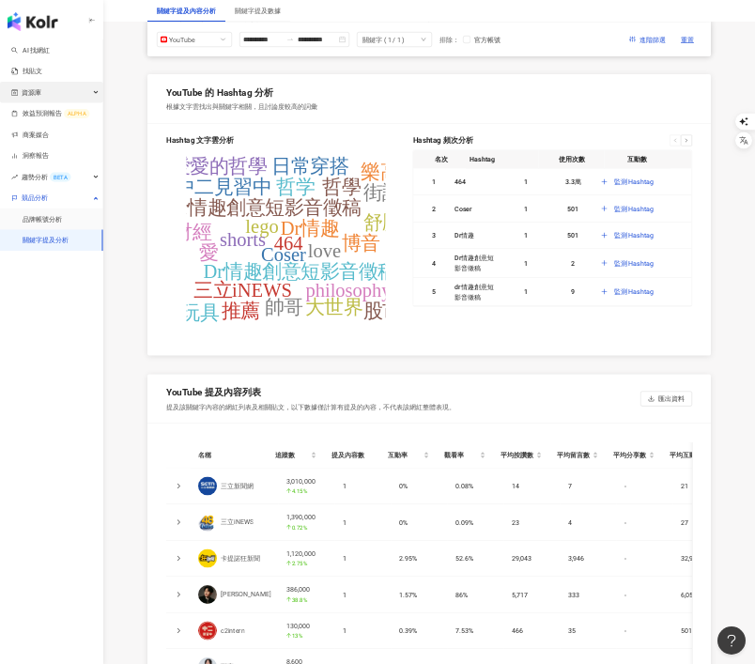
scroll to position [4485, 0]
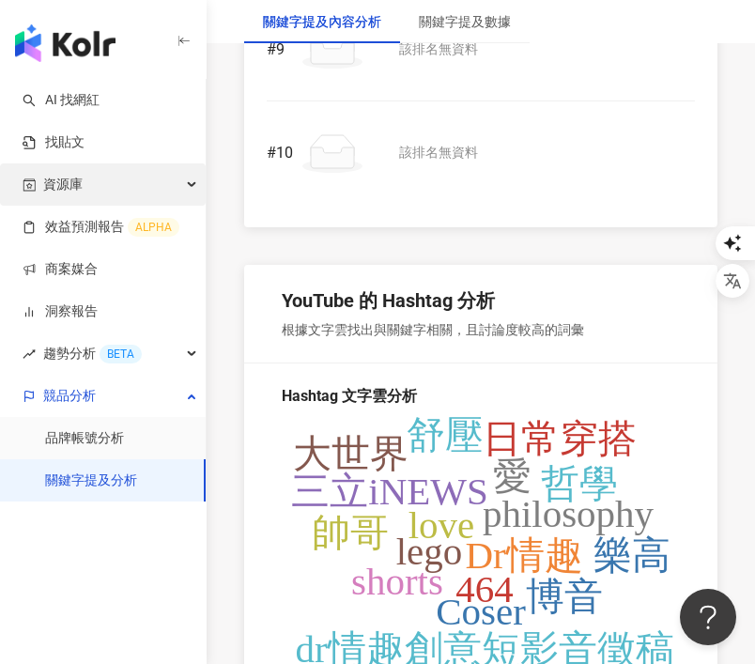
click at [84, 178] on div "資源庫" at bounding box center [103, 184] width 206 height 42
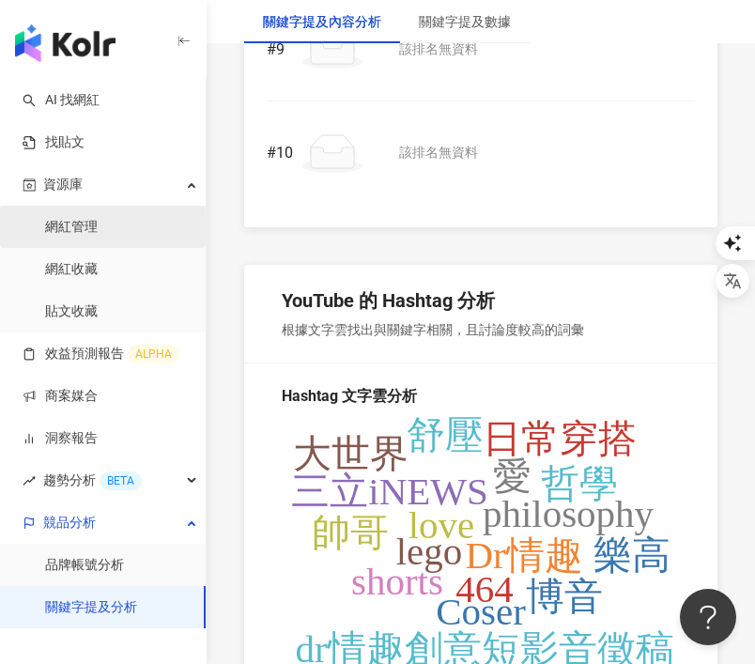
click at [98, 219] on link "網紅管理" at bounding box center [71, 227] width 53 height 19
